Goal: Information Seeking & Learning: Learn about a topic

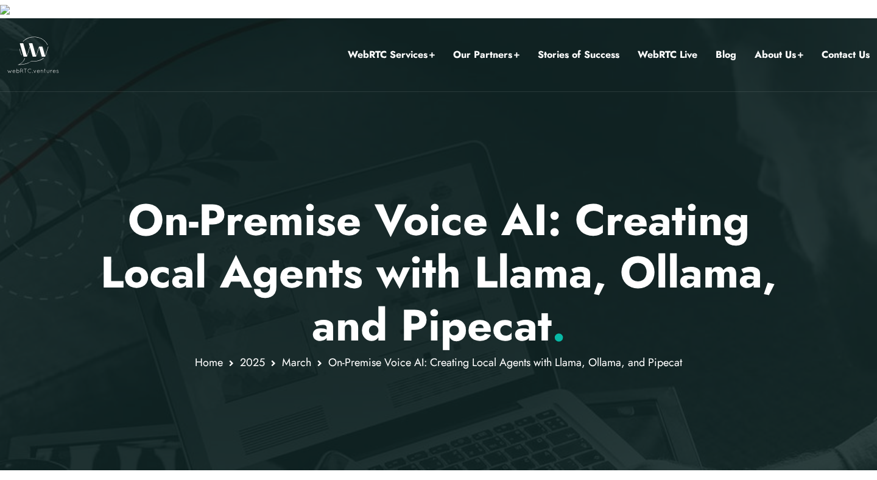
click at [464, 230] on h1 "On-Premise Voice AI: Creating Local Agents with Llama, Ollama, and Pipecat ." at bounding box center [438, 273] width 713 height 158
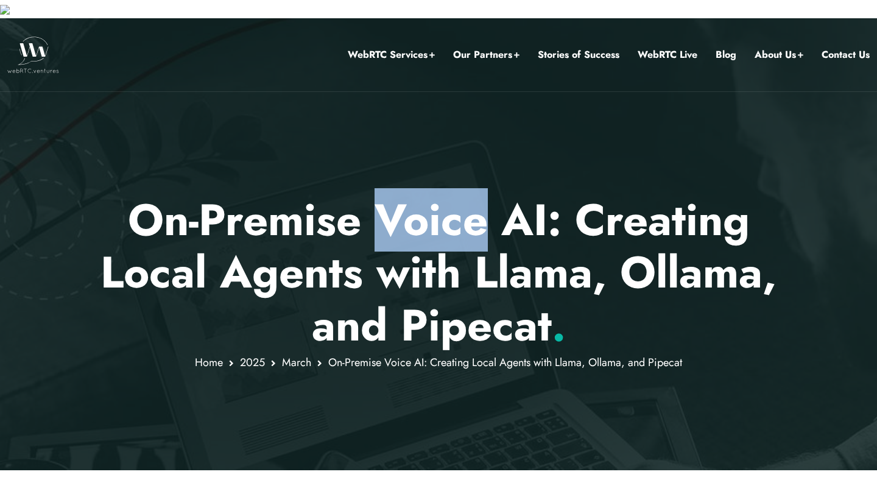
click at [464, 230] on h1 "On-Premise Voice AI: Creating Local Agents with Llama, Ollama, and Pipecat ." at bounding box center [438, 273] width 713 height 158
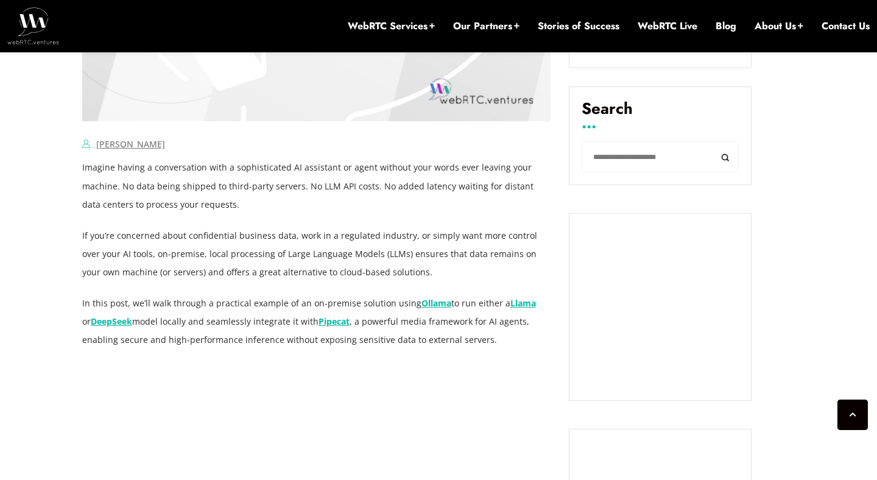
scroll to position [943, 0]
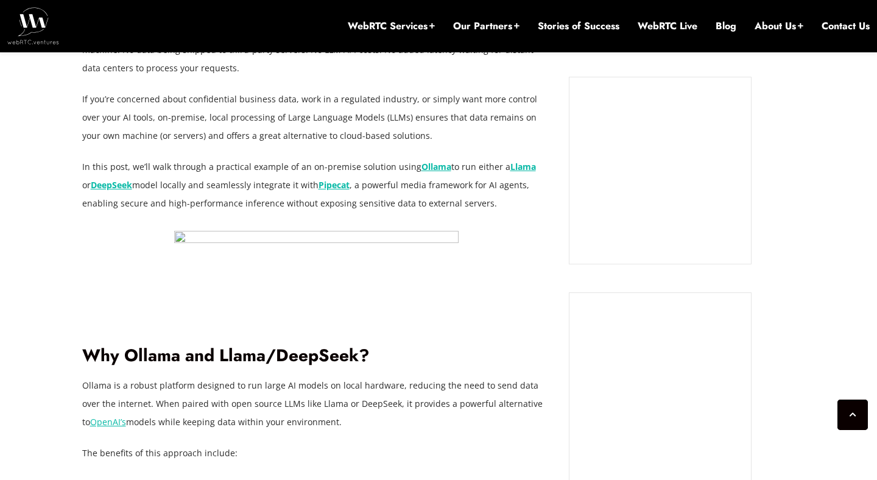
click at [198, 164] on p "In this post, we’ll walk through a practical example of an on-premise solution …" at bounding box center [316, 185] width 469 height 55
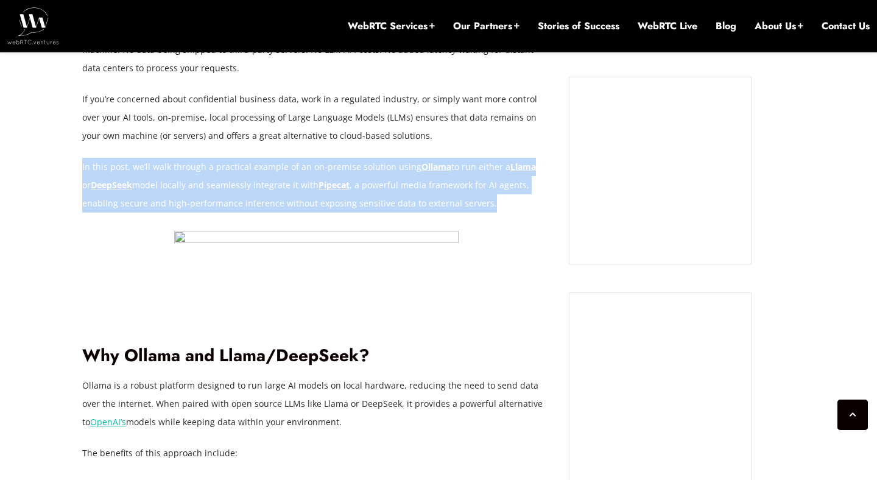
click at [198, 164] on p "In this post, we’ll walk through a practical example of an on-premise solution …" at bounding box center [316, 185] width 469 height 55
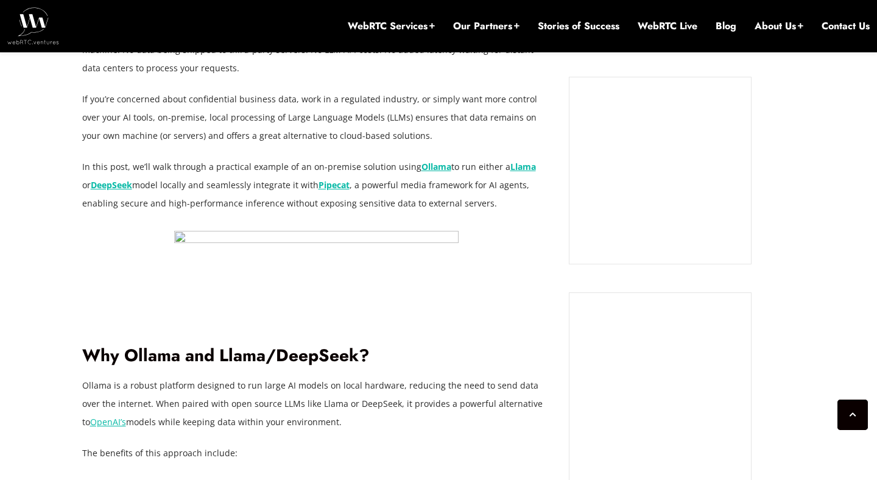
click at [198, 164] on p "In this post, we’ll walk through a practical example of an on-premise solution …" at bounding box center [316, 185] width 469 height 55
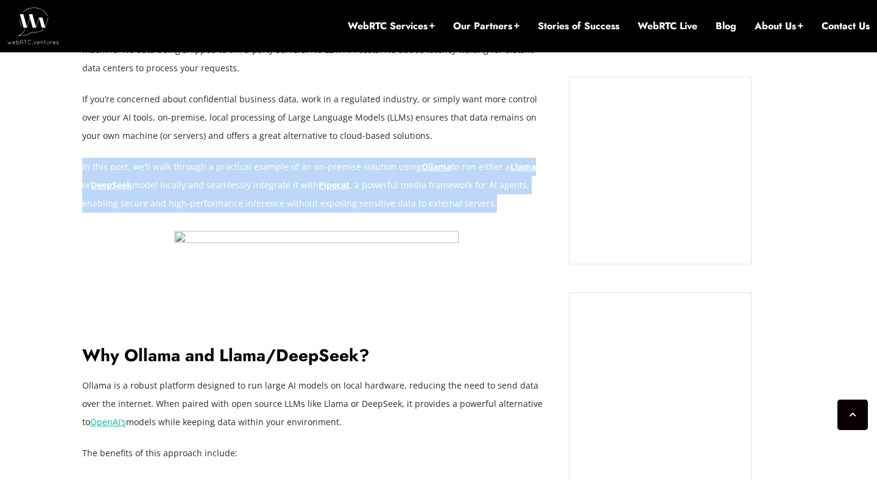
click at [198, 164] on p "In this post, we’ll walk through a practical example of an on-premise solution …" at bounding box center [316, 185] width 469 height 55
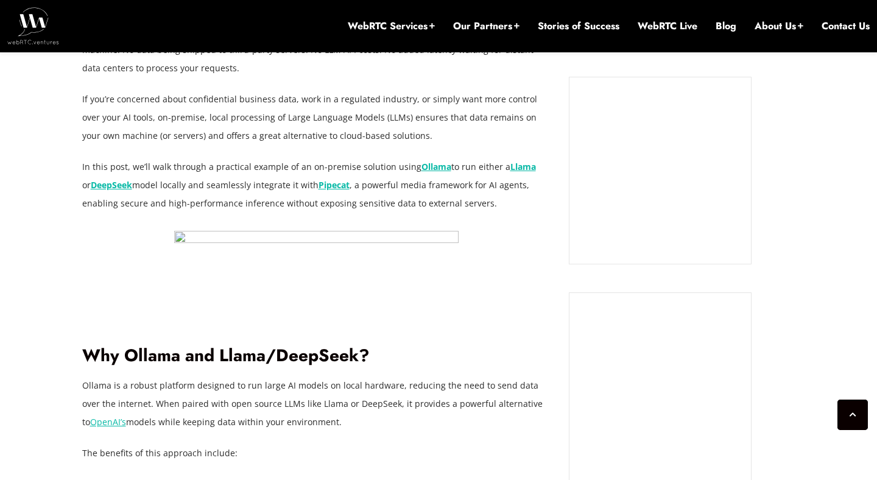
click at [198, 164] on p "In this post, we’ll walk through a practical example of an on-premise solution …" at bounding box center [316, 185] width 469 height 55
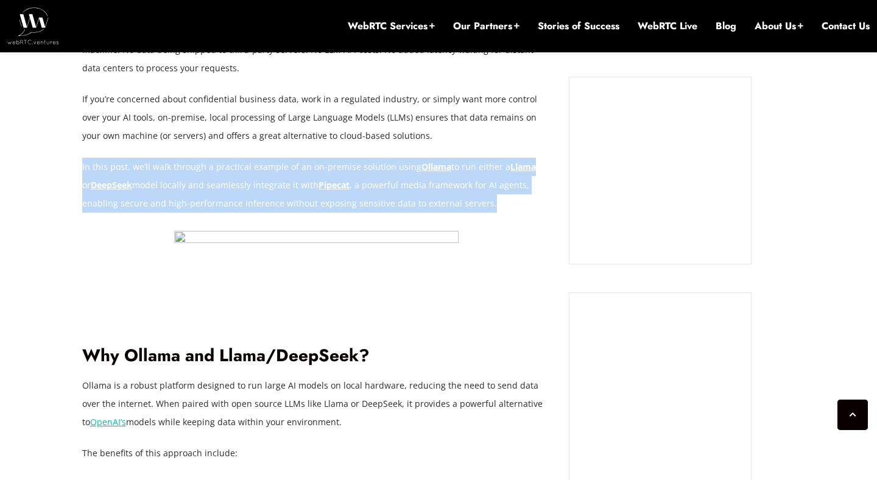
click at [198, 164] on p "In this post, we’ll walk through a practical example of an on-premise solution …" at bounding box center [316, 185] width 469 height 55
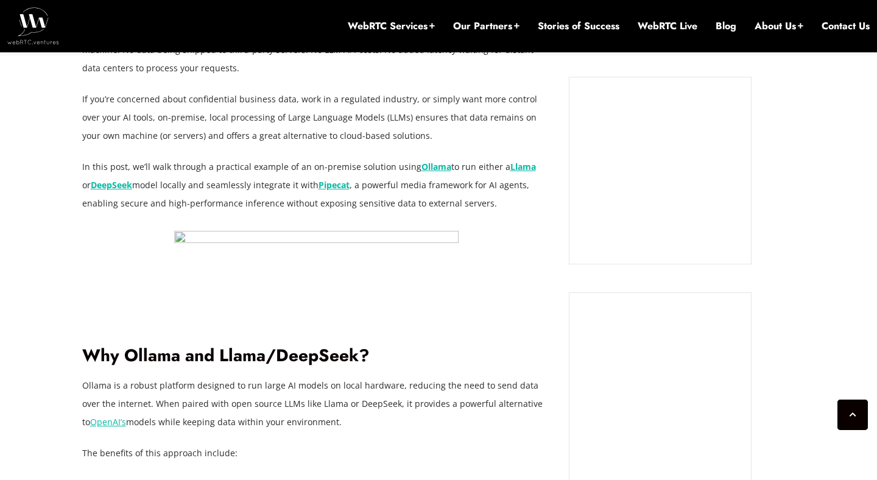
click at [198, 164] on p "In this post, we’ll walk through a practical example of an on-premise solution …" at bounding box center [316, 185] width 469 height 55
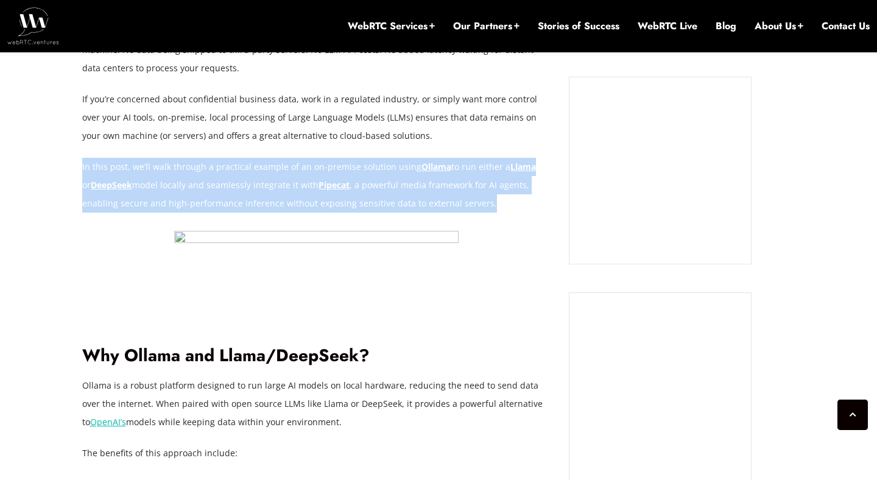
click at [198, 164] on p "In this post, we’ll walk through a practical example of an on-premise solution …" at bounding box center [316, 185] width 469 height 55
